Goal: Transaction & Acquisition: Book appointment/travel/reservation

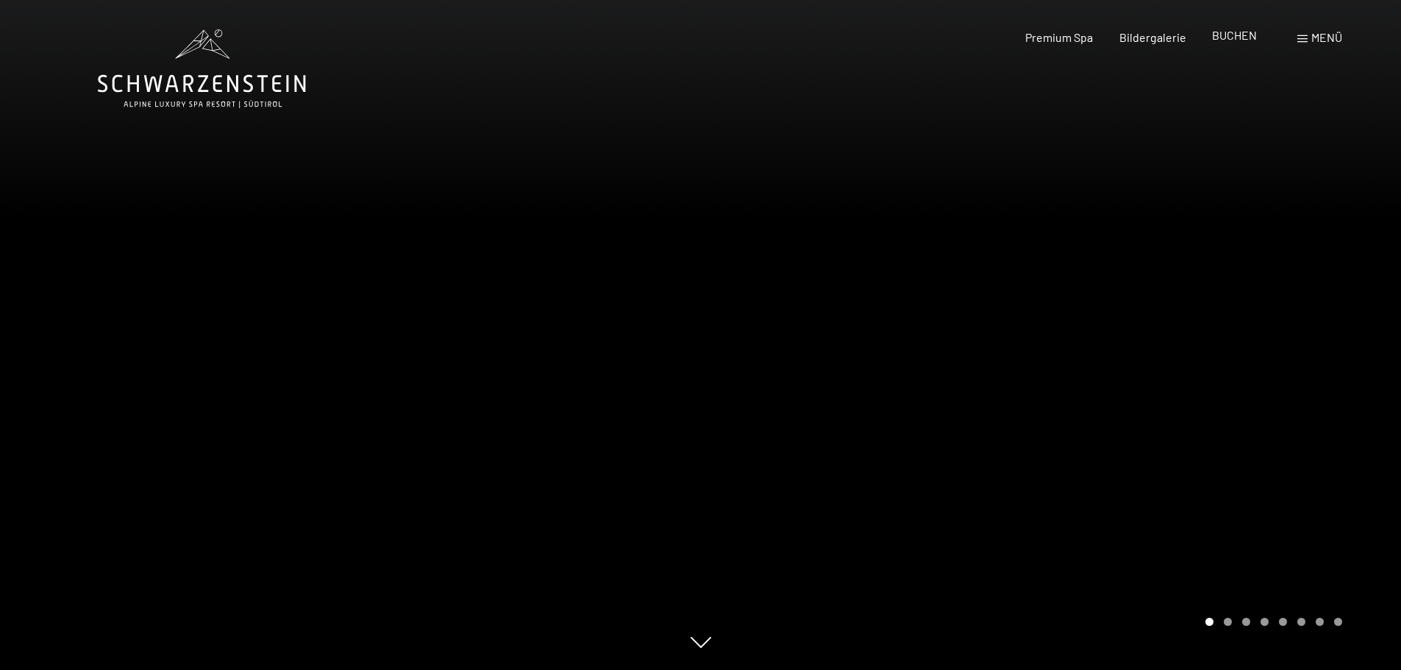
click at [1218, 34] on span "BUCHEN" at bounding box center [1234, 35] width 45 height 14
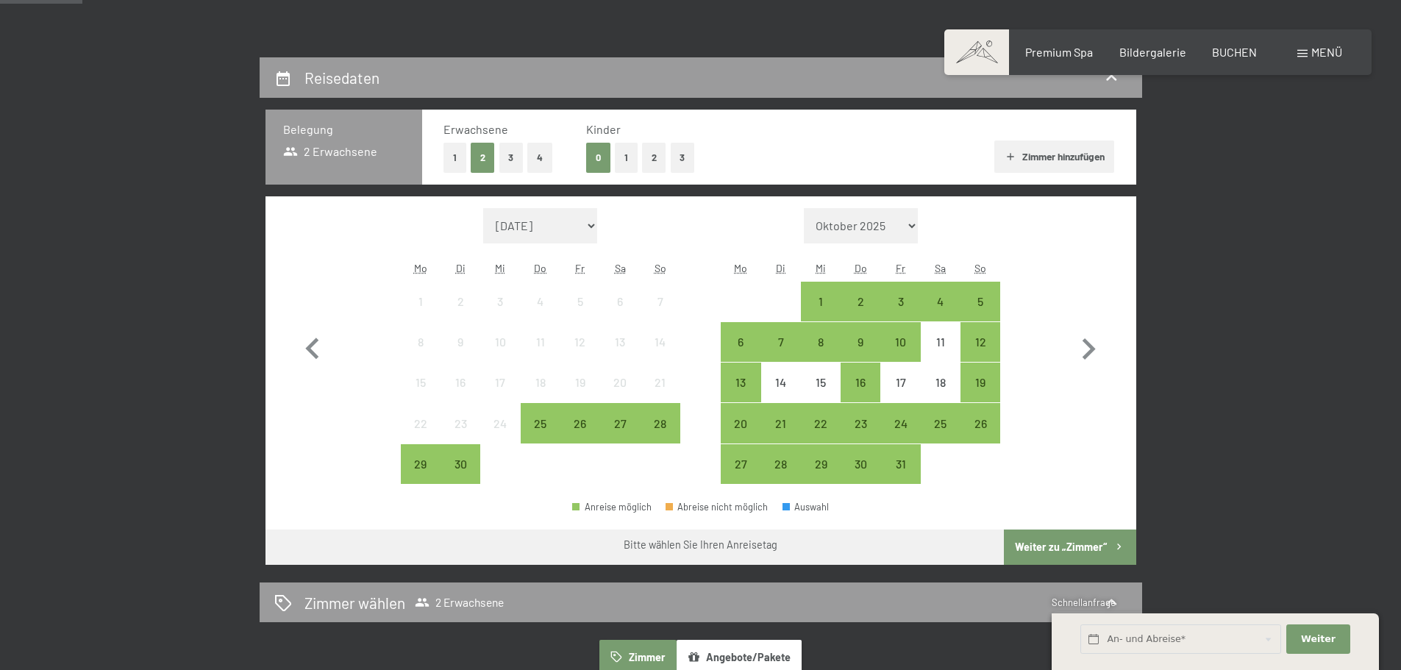
scroll to position [294, 0]
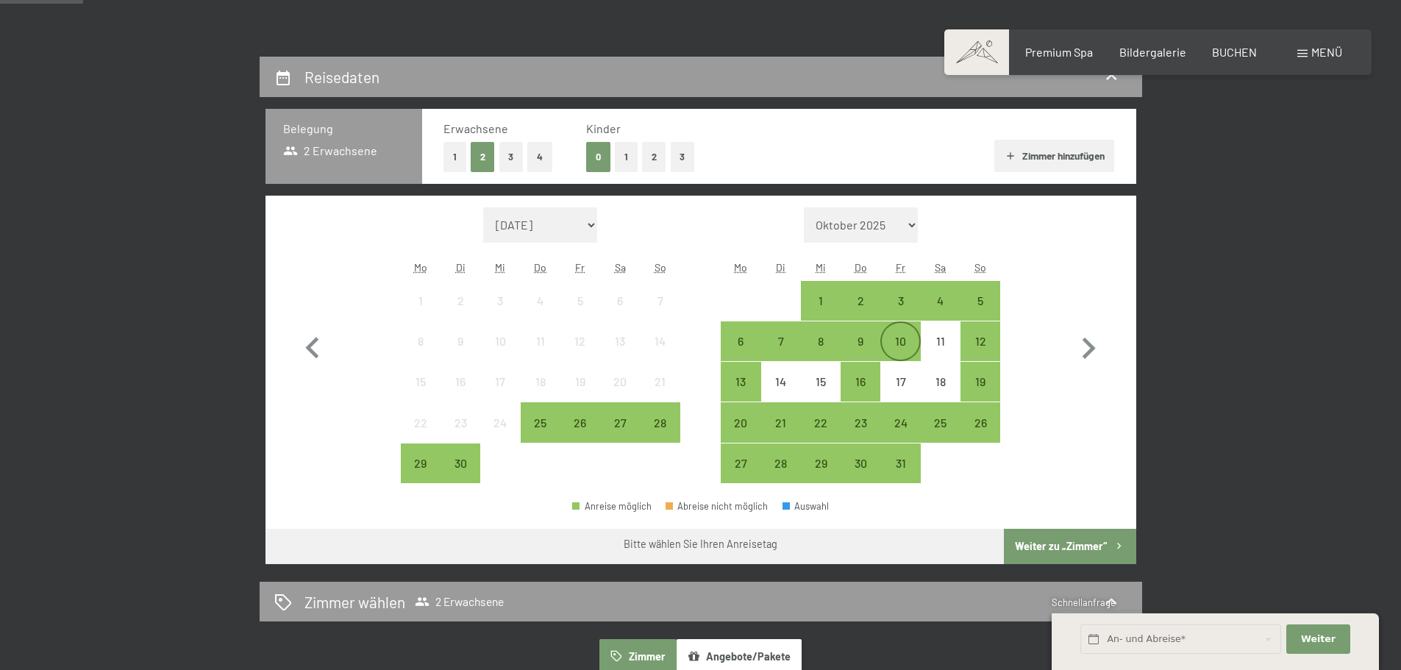
drag, startPoint x: 909, startPoint y: 349, endPoint x: 915, endPoint y: 344, distance: 8.4
click at [909, 349] on div "10" at bounding box center [900, 353] width 37 height 37
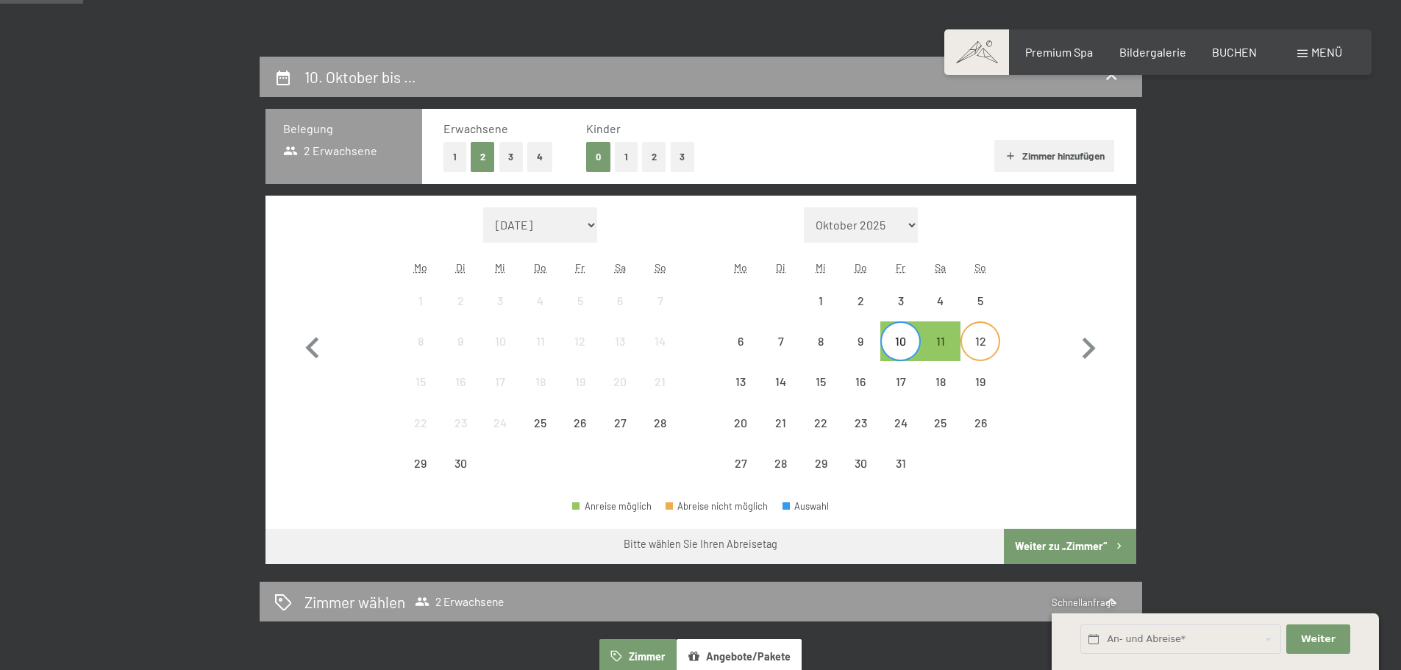
click at [976, 338] on div "12" at bounding box center [980, 353] width 37 height 37
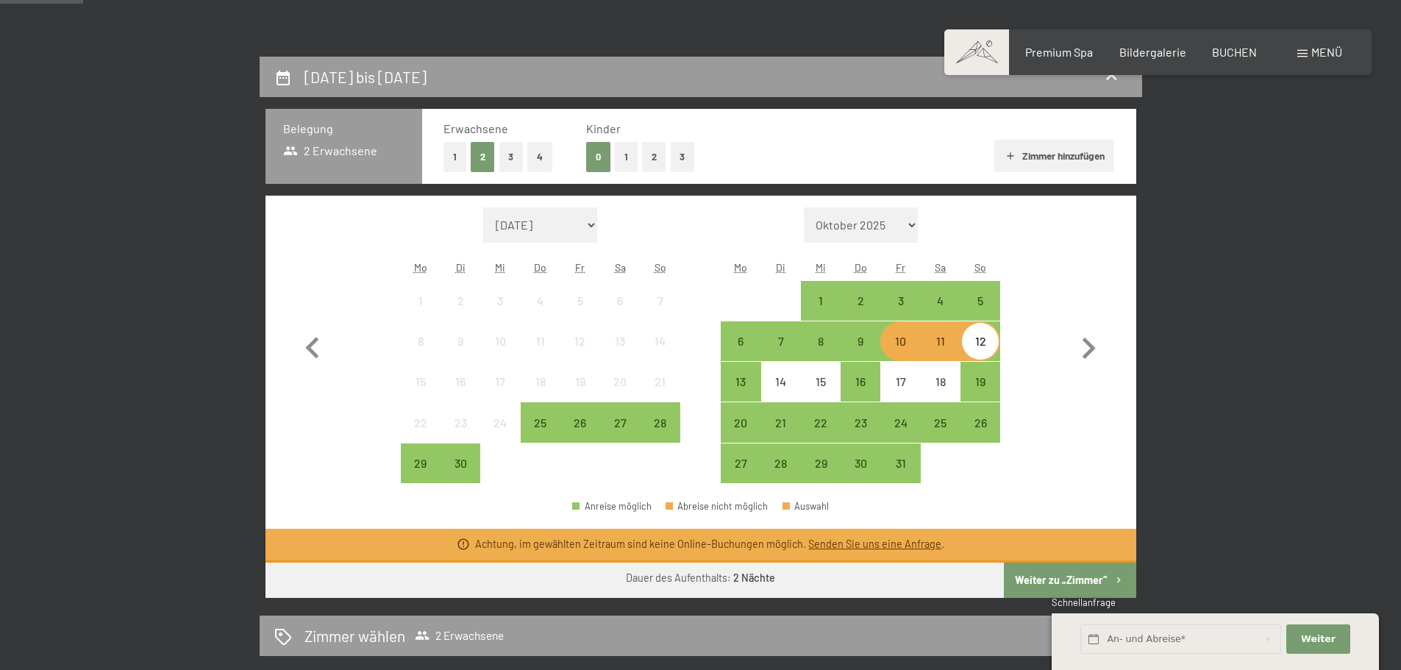
click at [1053, 580] on button "Weiter zu „Zimmer“" at bounding box center [1070, 580] width 132 height 35
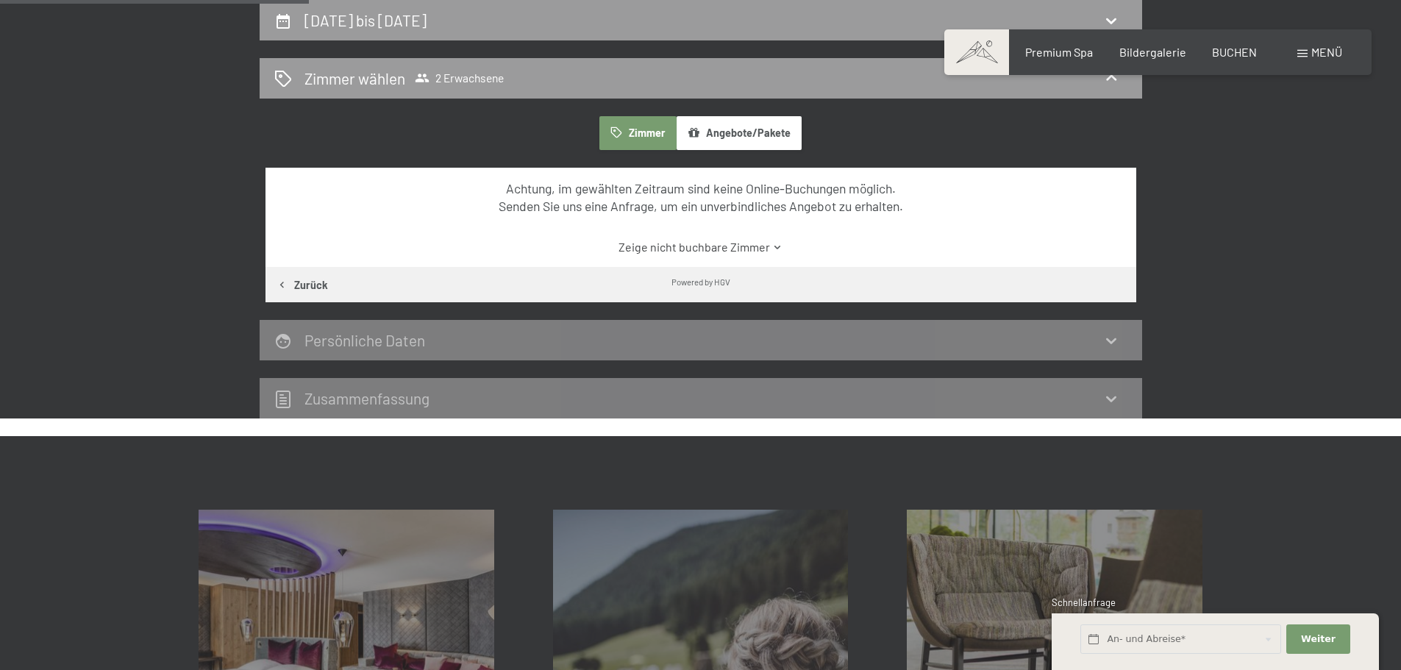
click at [646, 138] on button "Zimmer" at bounding box center [638, 133] width 77 height 34
click at [651, 252] on link "Zeige nicht buchbare Zimmer" at bounding box center [700, 247] width 819 height 16
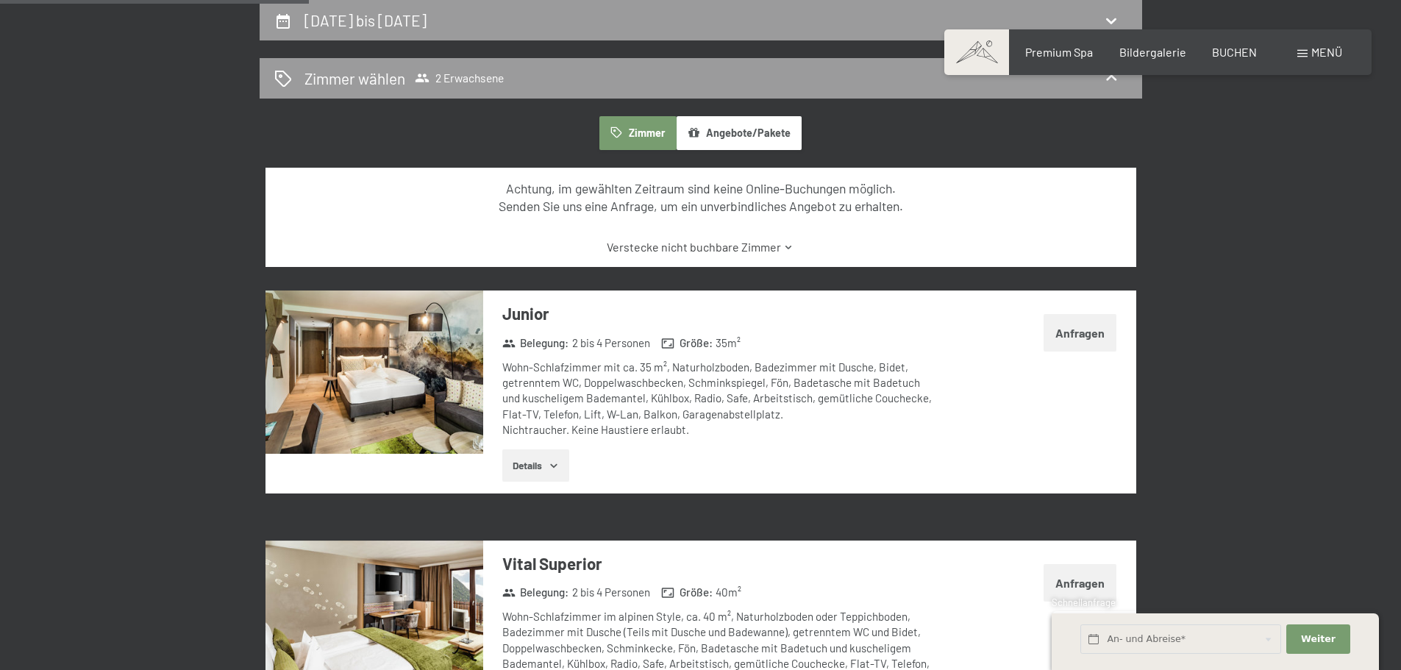
click at [661, 238] on div "Achtung, im gewählten Zeitraum sind keine Online-Buchungen möglich. Senden Sie …" at bounding box center [701, 218] width 871 height 100
click at [659, 250] on link "Verstecke nicht buchbare Zimmer" at bounding box center [700, 247] width 819 height 16
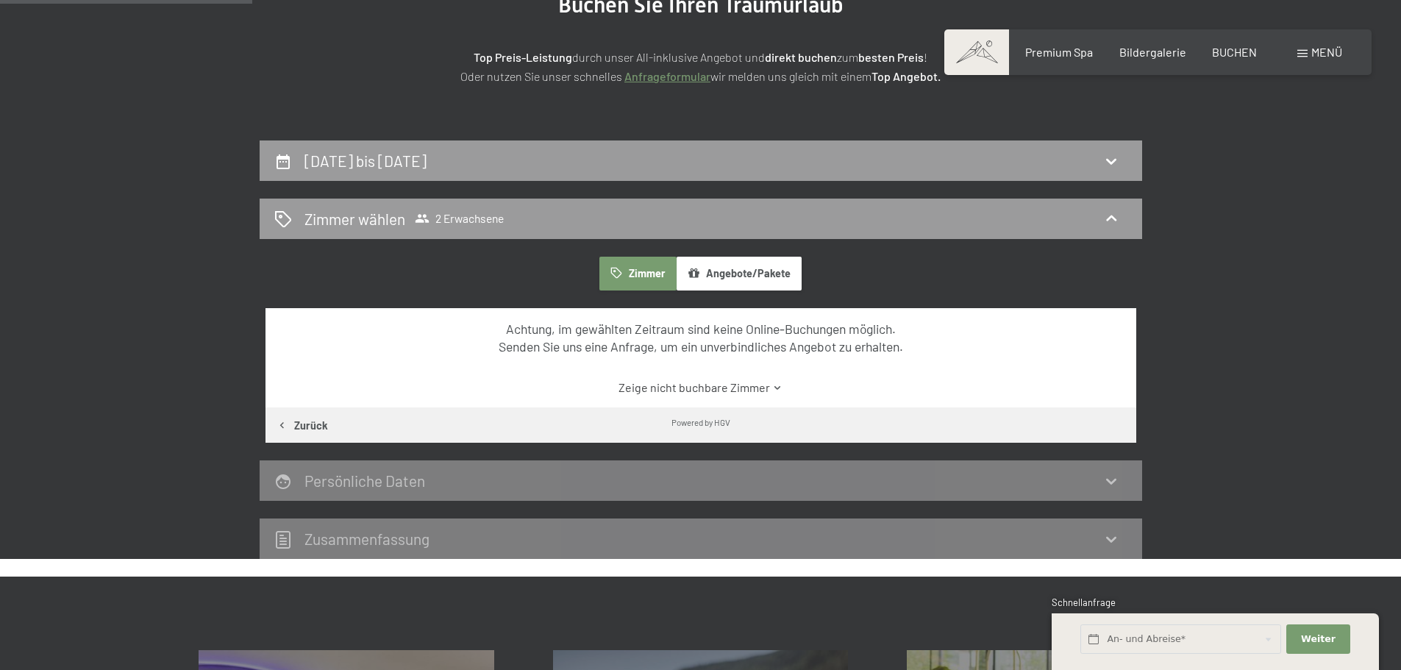
scroll to position [204, 0]
